Goal: Find specific page/section: Find specific page/section

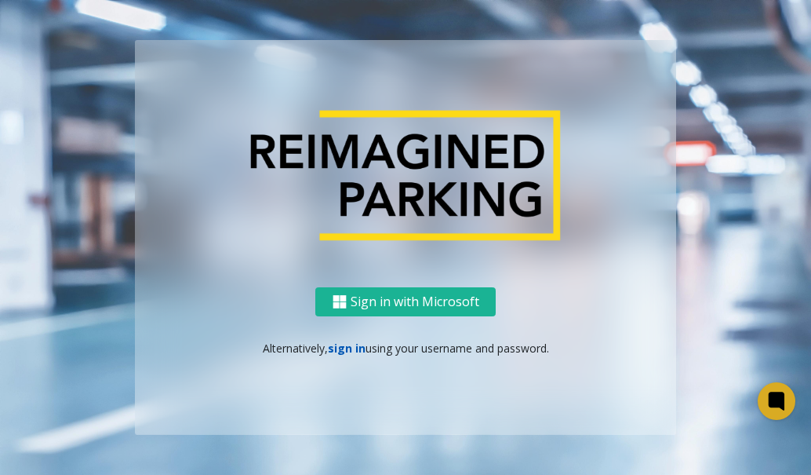
click at [337, 346] on link "sign in" at bounding box center [347, 348] width 38 height 15
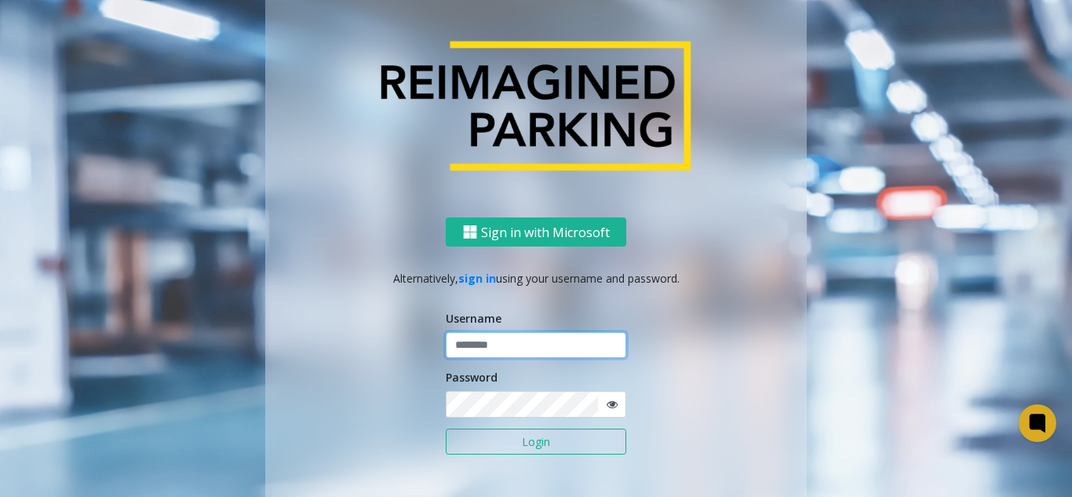
click at [595, 341] on input "text" at bounding box center [536, 345] width 180 height 27
type input "*******"
click at [446, 428] on button "Login" at bounding box center [536, 441] width 180 height 27
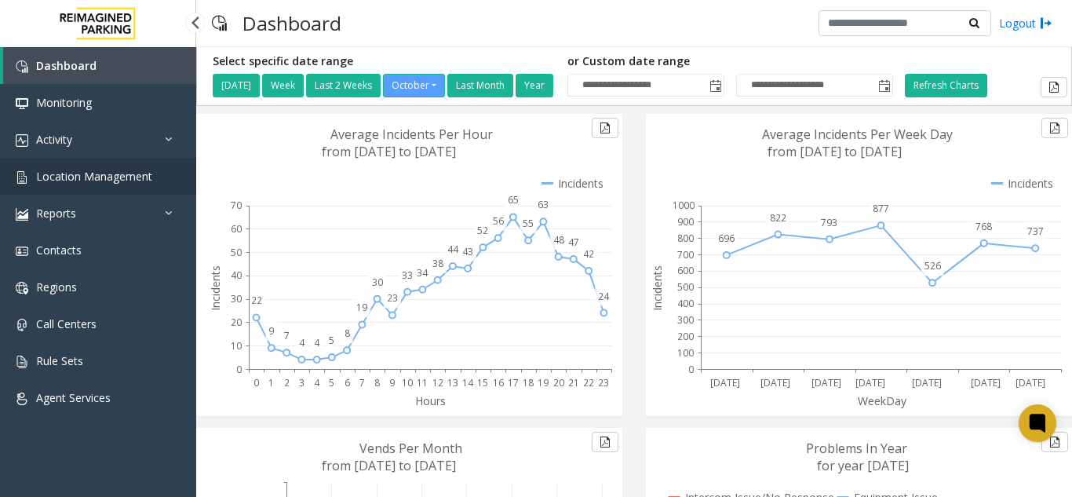
click at [134, 179] on span "Location Management" at bounding box center [94, 176] width 116 height 15
click at [83, 162] on link "Location Management" at bounding box center [98, 176] width 196 height 37
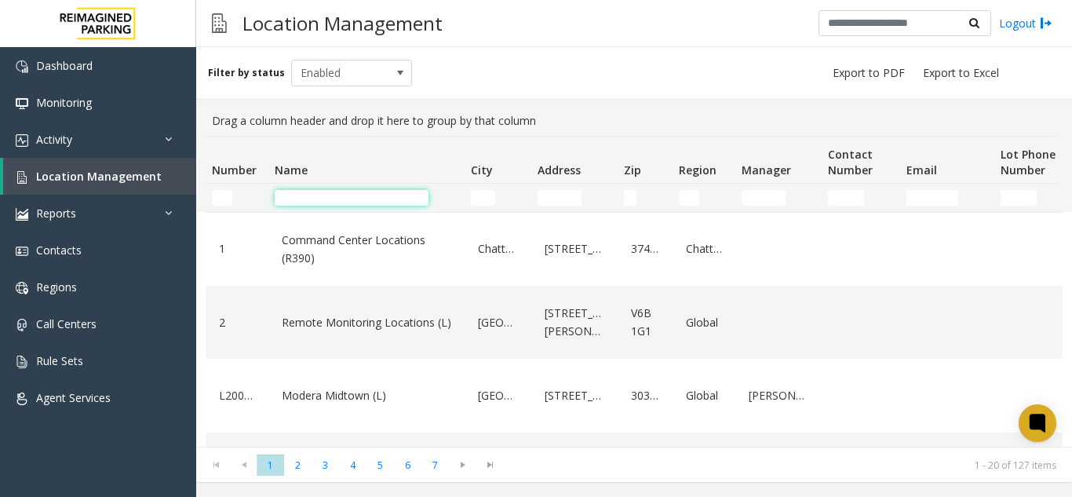
click at [397, 197] on input "Name Filter" at bounding box center [352, 198] width 154 height 16
click at [416, 196] on input "Name Filter" at bounding box center [352, 198] width 154 height 16
click at [328, 204] on input "Name Filter" at bounding box center [352, 198] width 154 height 16
click at [385, 196] on input "Name Filter" at bounding box center [352, 198] width 154 height 16
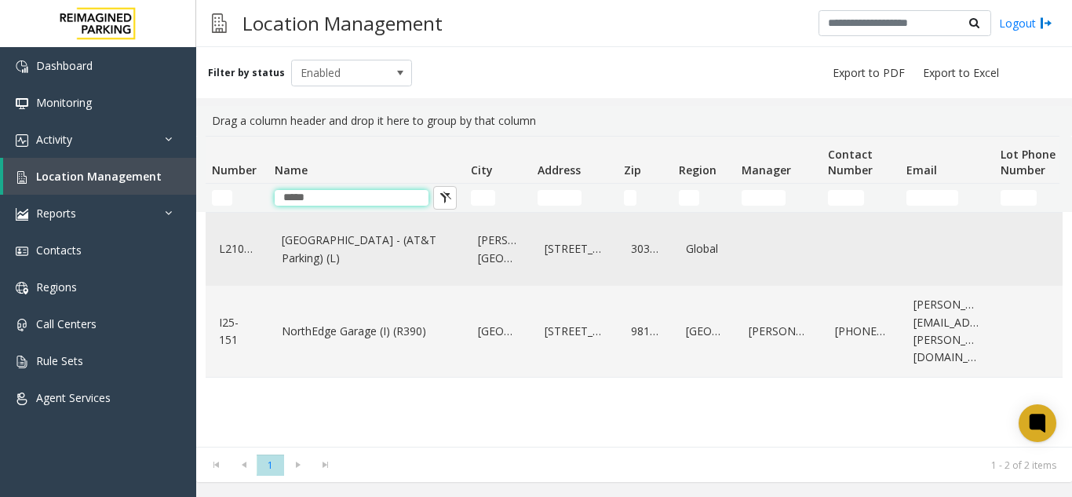
type input "*****"
click at [382, 271] on link "North Springs - (AT&T Parking) (L)" at bounding box center [366, 249] width 177 height 43
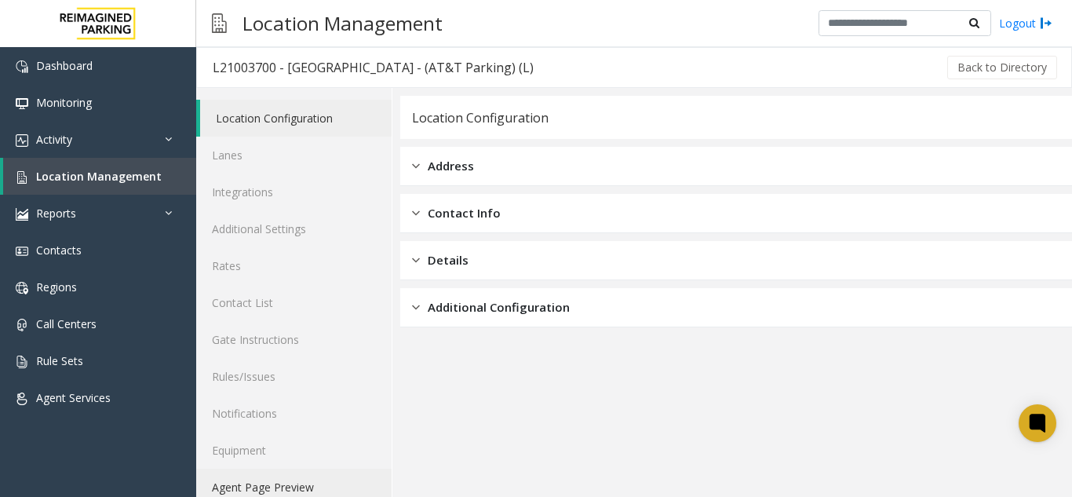
click at [258, 494] on link "Agent Page Preview" at bounding box center [293, 486] width 195 height 37
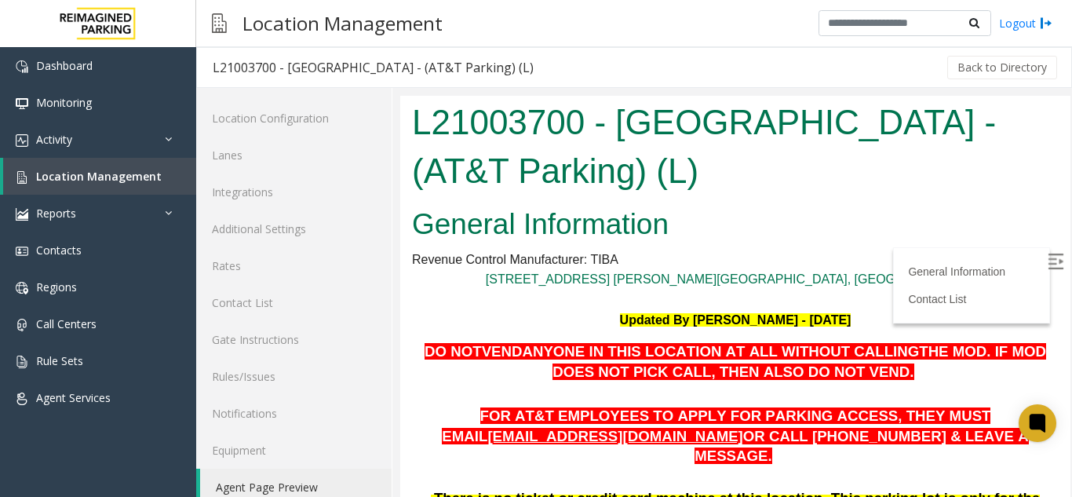
click at [1048, 253] on img at bounding box center [1056, 261] width 16 height 16
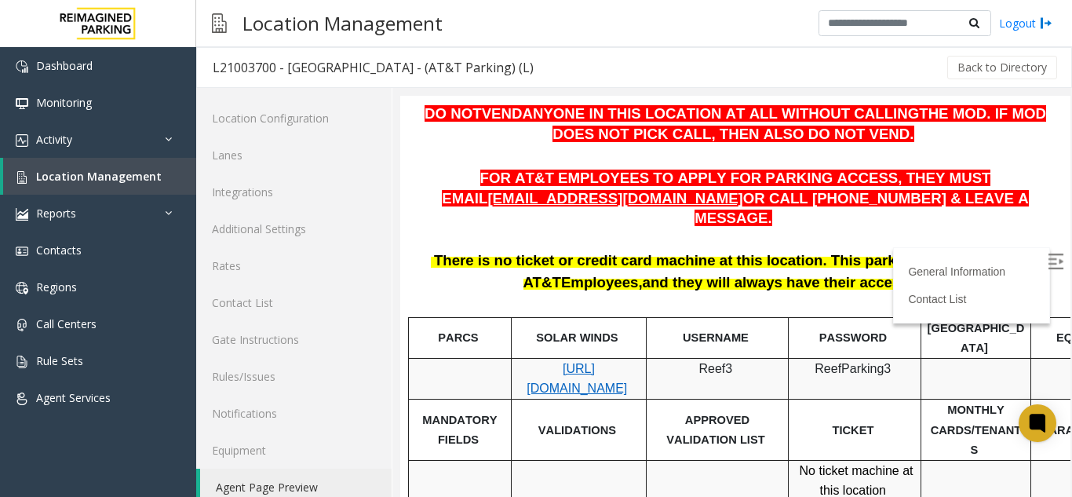
scroll to position [252, 0]
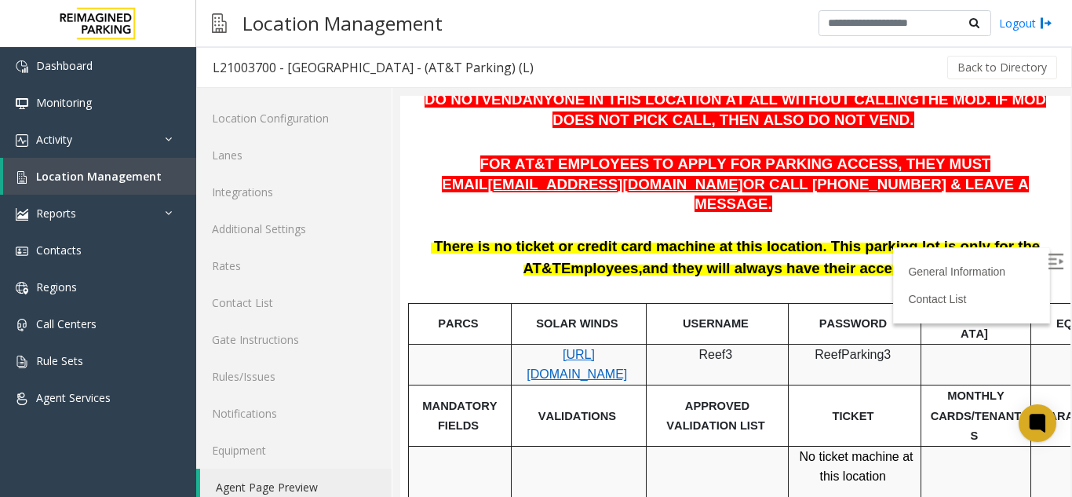
click at [613, 348] on span "https://attatl-web.sp.tibaparking.net/" at bounding box center [577, 365] width 100 height 34
drag, startPoint x: 736, startPoint y: 325, endPoint x: 690, endPoint y: 330, distance: 46.6
click at [690, 344] on p "Reef3" at bounding box center [717, 354] width 130 height 20
copy p "Reef3"
drag, startPoint x: 822, startPoint y: 323, endPoint x: 887, endPoint y: 328, distance: 66.1
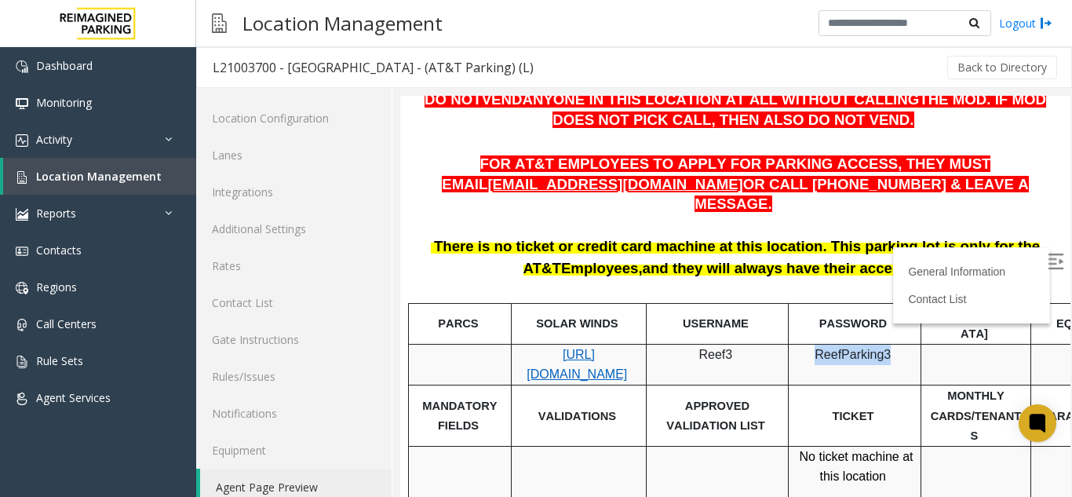
click at [887, 344] on p "ReefParking3" at bounding box center [854, 364] width 121 height 40
copy span "ReefParking3"
click at [595, 348] on span "https://attatl-web.sp.tibaparking.net/" at bounding box center [577, 365] width 100 height 34
drag, startPoint x: 702, startPoint y: 326, endPoint x: 727, endPoint y: 335, distance: 27.3
click at [727, 344] on p "Reef3" at bounding box center [717, 354] width 130 height 20
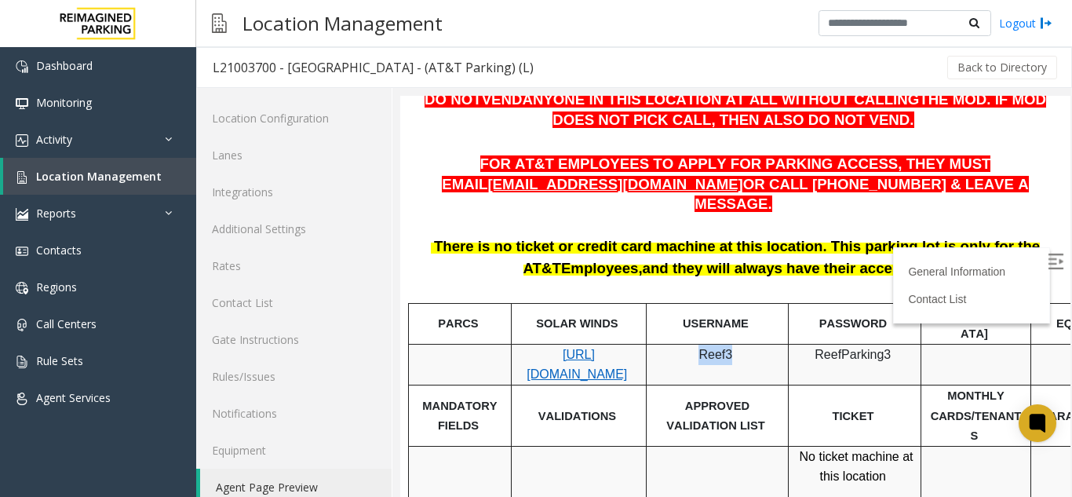
copy span "Reef3"
drag, startPoint x: 819, startPoint y: 326, endPoint x: 886, endPoint y: 333, distance: 67.2
click at [886, 348] on span "ReefParking3" at bounding box center [853, 354] width 76 height 13
copy span "ReefParking3"
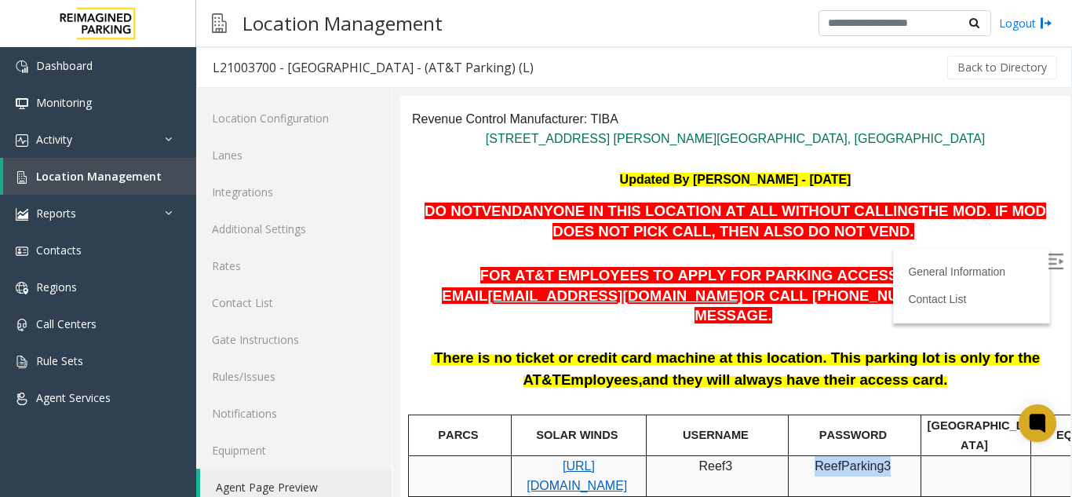
scroll to position [145, 0]
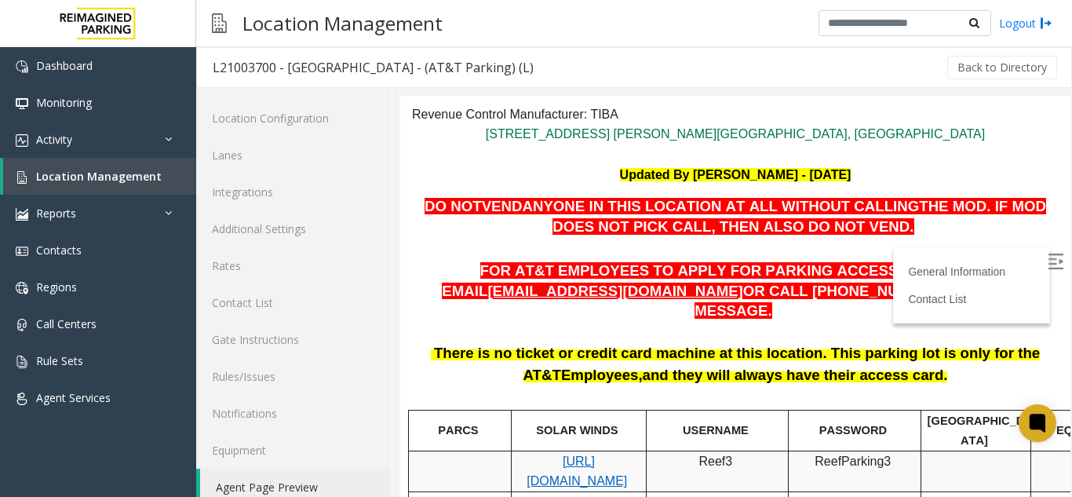
click at [570, 454] on span "https://attatl-web.sp.tibaparking.net/" at bounding box center [577, 471] width 100 height 34
drag, startPoint x: 704, startPoint y: 435, endPoint x: 731, endPoint y: 437, distance: 26.8
click at [731, 451] on p "Reef3" at bounding box center [717, 461] width 130 height 20
copy span "Reef3"
drag, startPoint x: 824, startPoint y: 438, endPoint x: 857, endPoint y: 440, distance: 33.0
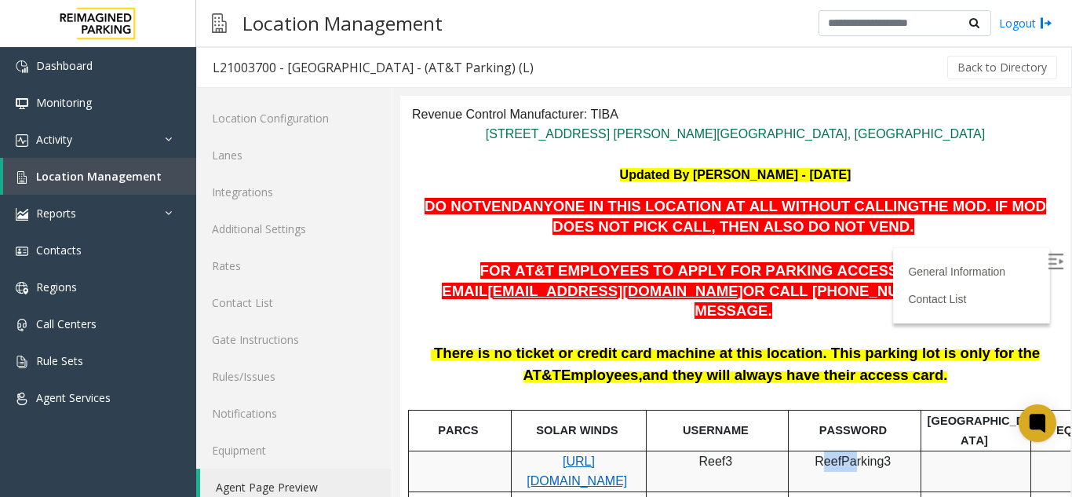
click at [857, 454] on span "ReefParking3" at bounding box center [853, 460] width 76 height 13
drag, startPoint x: 820, startPoint y: 429, endPoint x: 885, endPoint y: 439, distance: 65.9
click at [885, 451] on p "ReefParking3" at bounding box center [854, 471] width 121 height 40
copy span "ReefParking3"
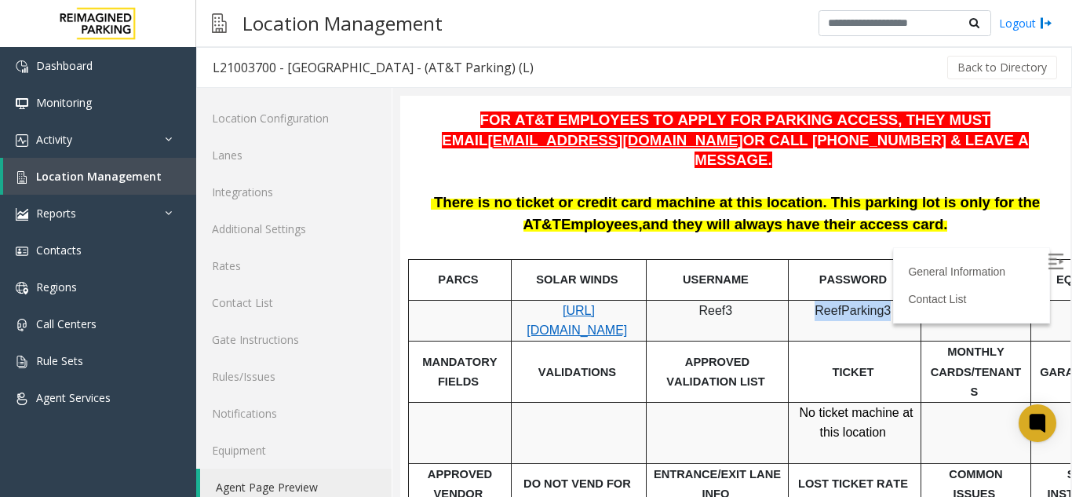
scroll to position [293, 0]
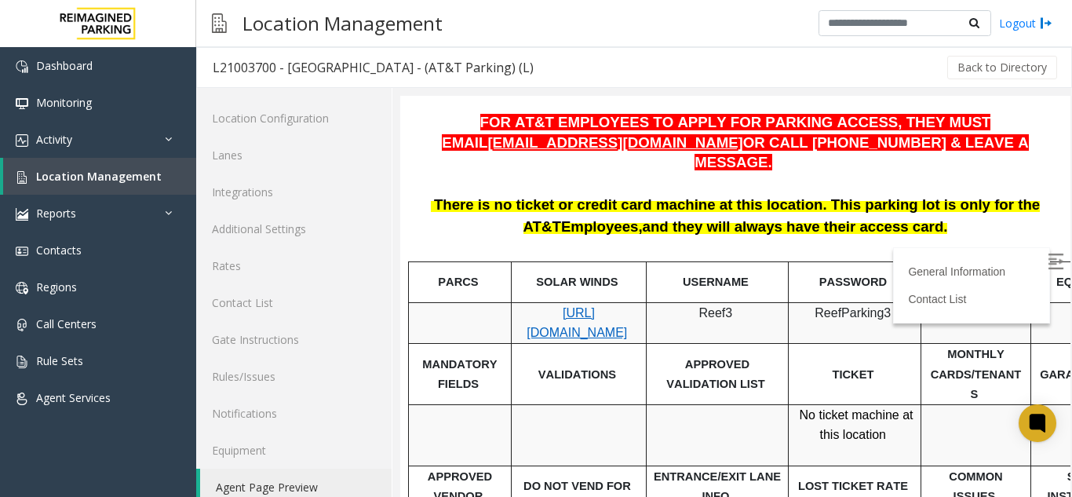
click at [990, 238] on div at bounding box center [735, 249] width 647 height 22
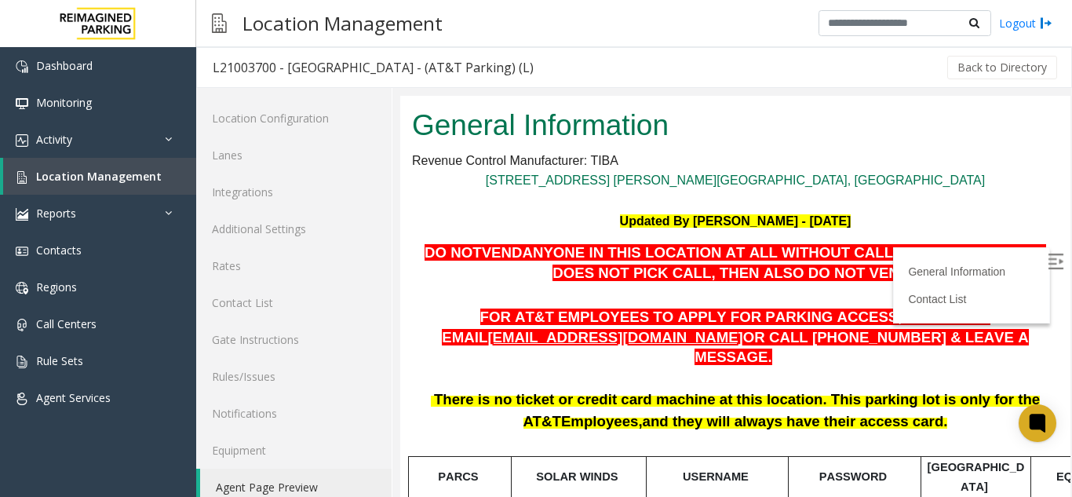
scroll to position [83, 0]
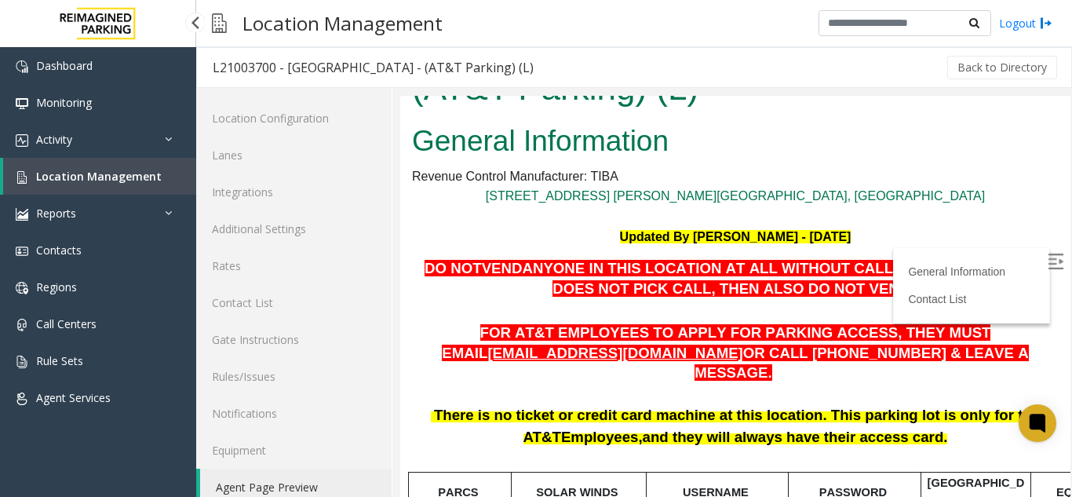
click at [84, 171] on span "Location Management" at bounding box center [99, 176] width 126 height 15
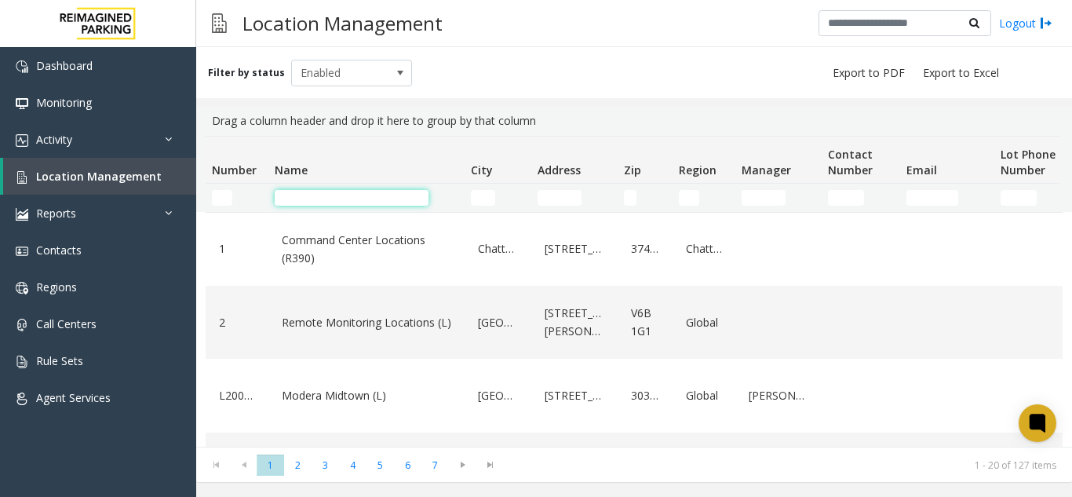
click at [321, 194] on input "Name Filter" at bounding box center [352, 198] width 154 height 16
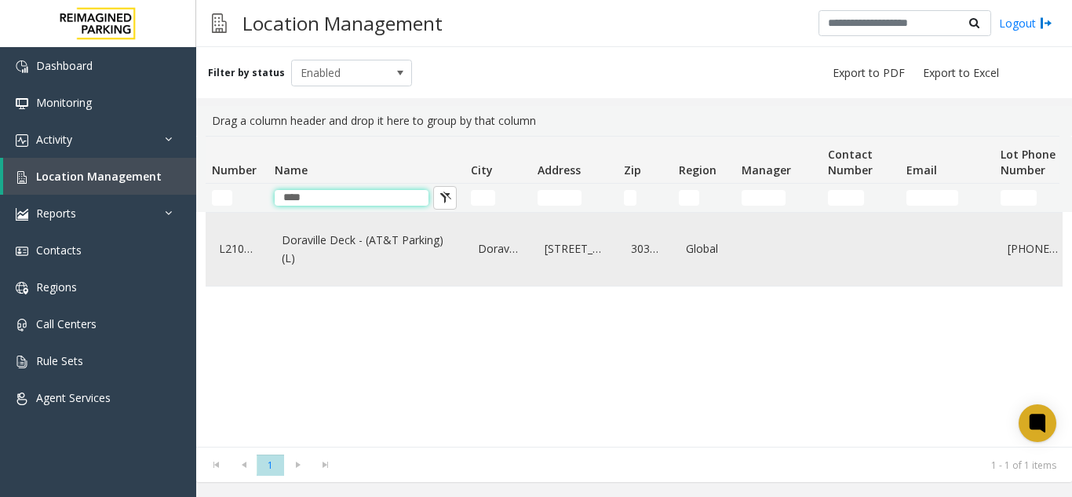
type input "****"
click at [374, 260] on link "Doraville Deck - (AT&T Parking) (L)" at bounding box center [366, 249] width 177 height 43
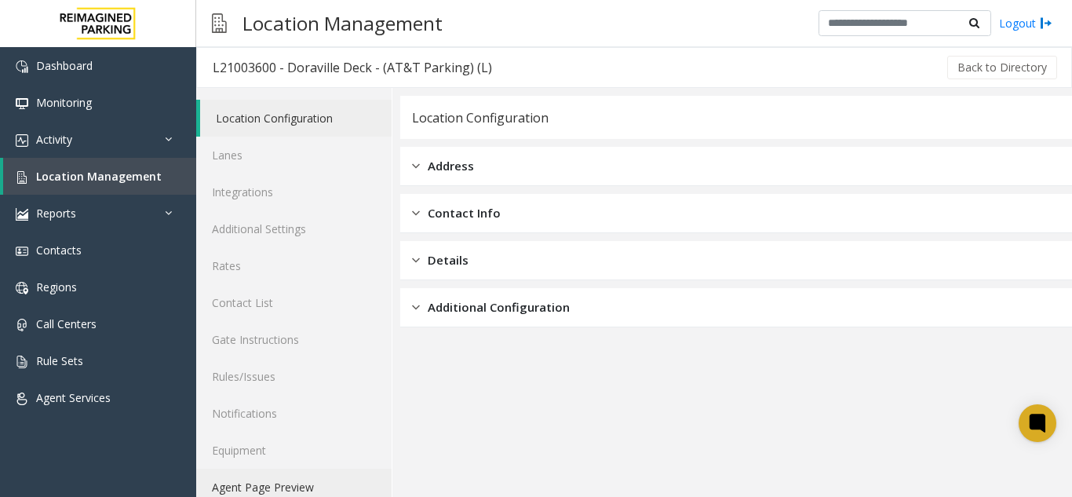
click at [290, 494] on link "Agent Page Preview" at bounding box center [293, 486] width 195 height 37
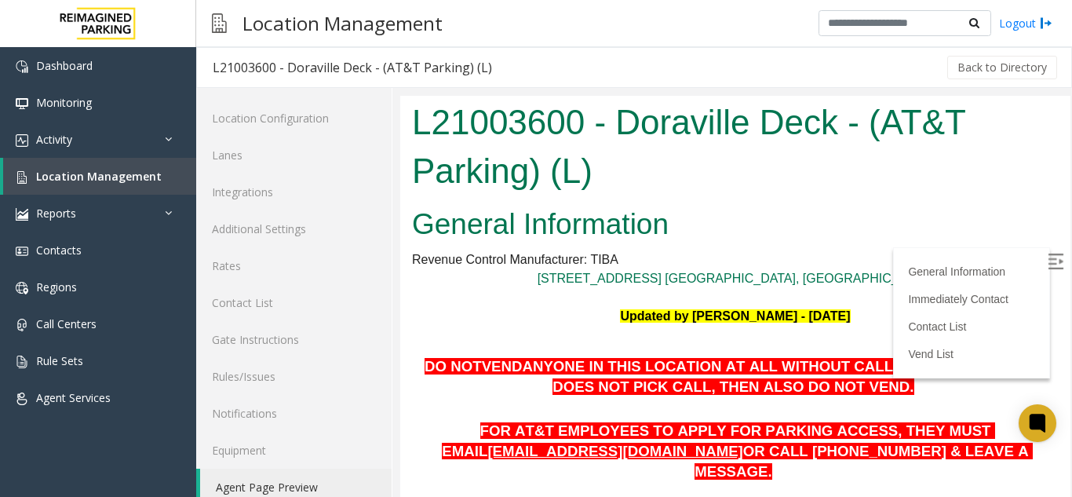
click at [1048, 255] on img at bounding box center [1056, 261] width 16 height 16
drag, startPoint x: 426, startPoint y: 370, endPoint x: 443, endPoint y: 323, distance: 49.4
click at [426, 357] on p "DO NOT VEND ANYONE IN THIS LOCATION AT ALL WITHOUT CALLING THE MOD . IF MOD DOE…" at bounding box center [735, 377] width 647 height 40
